Goal: Information Seeking & Learning: Check status

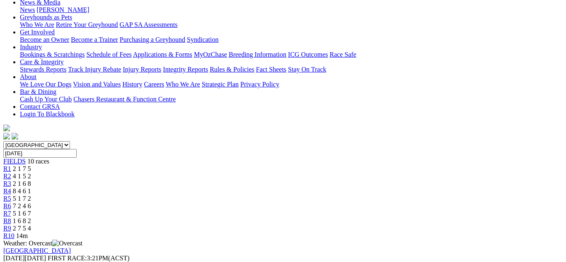
scroll to position [116, 0]
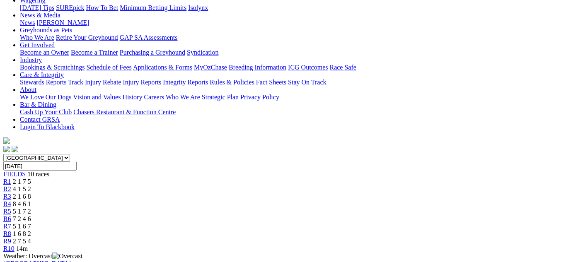
click at [31, 178] on span "2 1 7 5" at bounding box center [22, 181] width 18 height 7
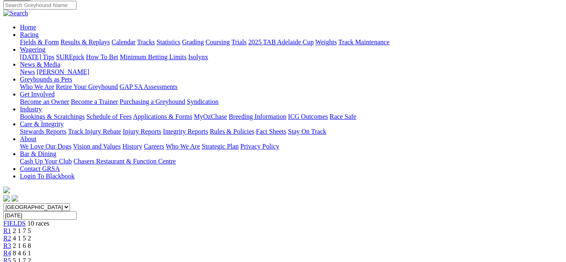
scroll to position [66, 0]
click at [11, 235] on link "R2" at bounding box center [7, 238] width 8 height 7
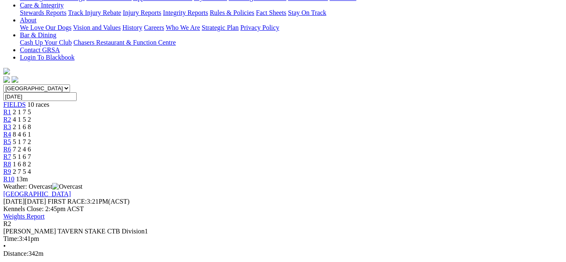
scroll to position [215, 0]
